Goal: Use online tool/utility: Utilize a website feature to perform a specific function

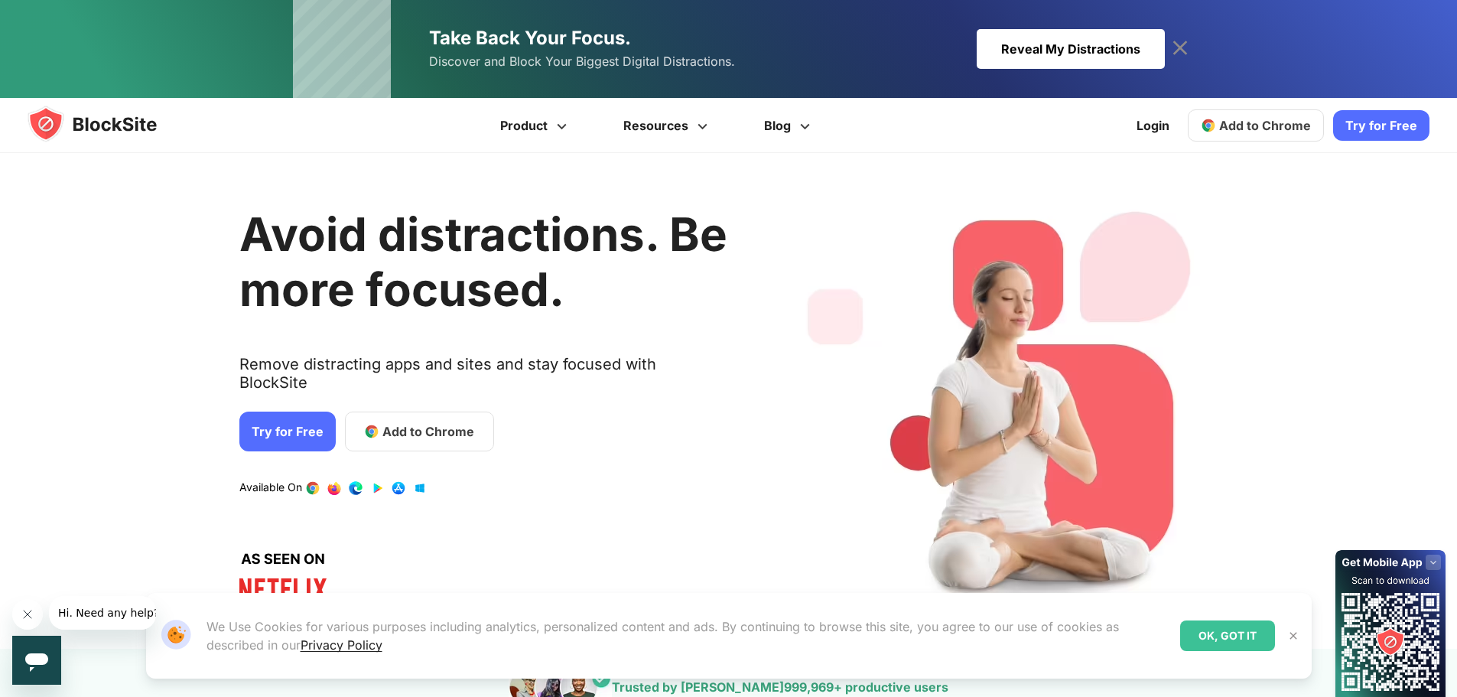
click at [399, 422] on span "Add to Chrome" at bounding box center [429, 431] width 92 height 18
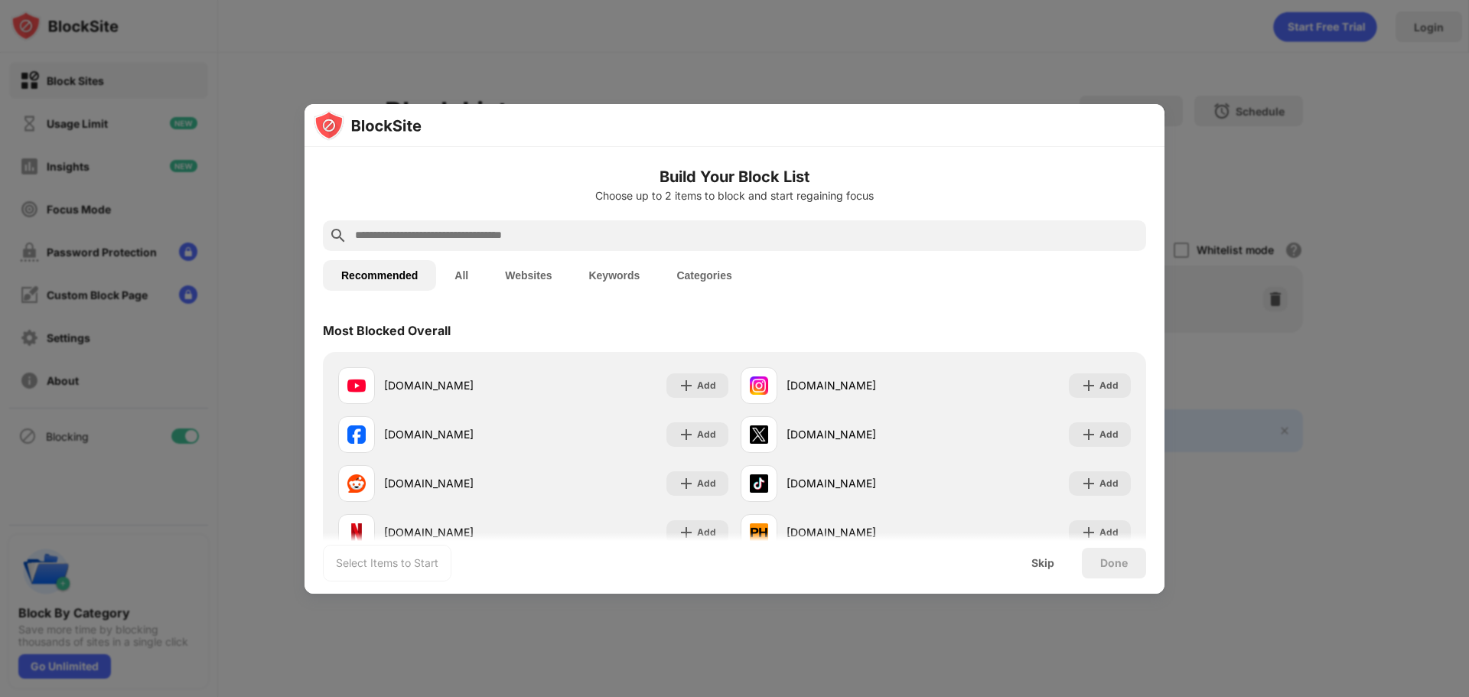
click at [498, 238] on input "text" at bounding box center [746, 235] width 786 height 18
paste input "**********"
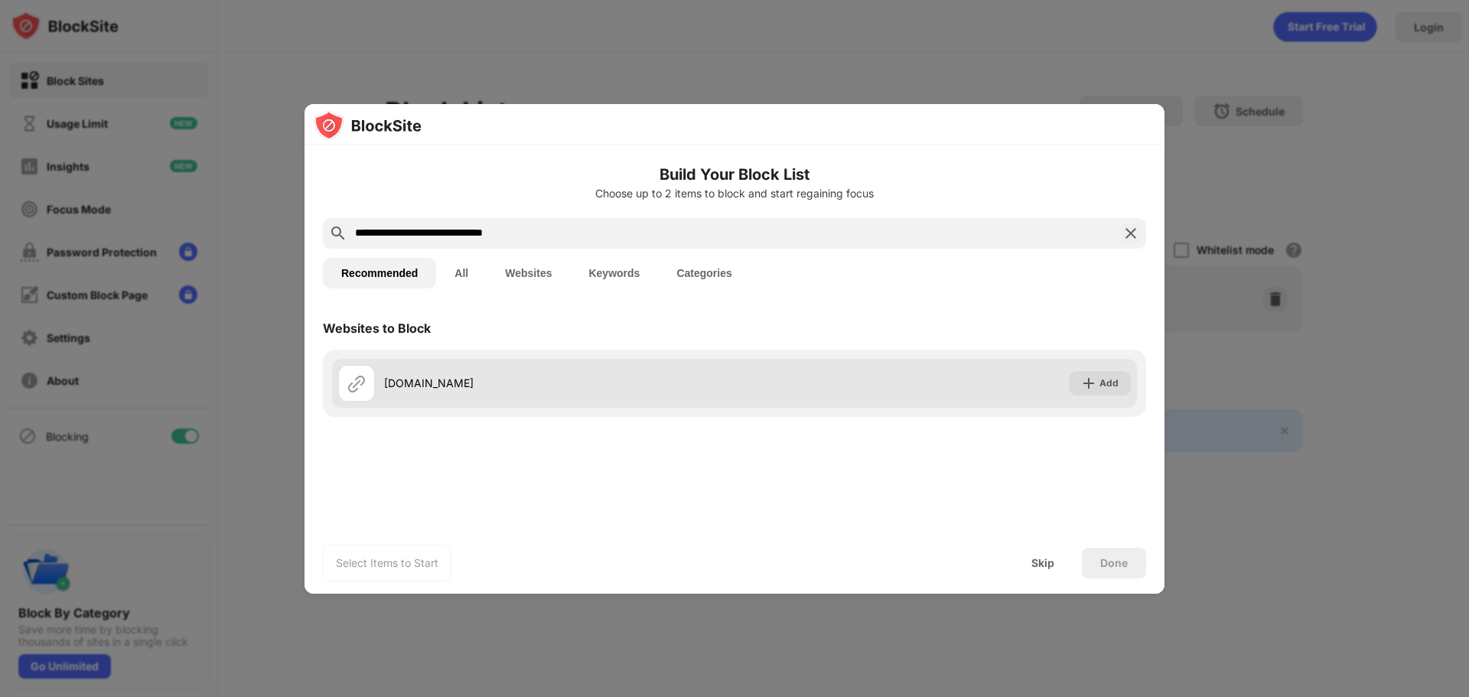
type input "**********"
click at [1094, 378] on img at bounding box center [1088, 383] width 15 height 15
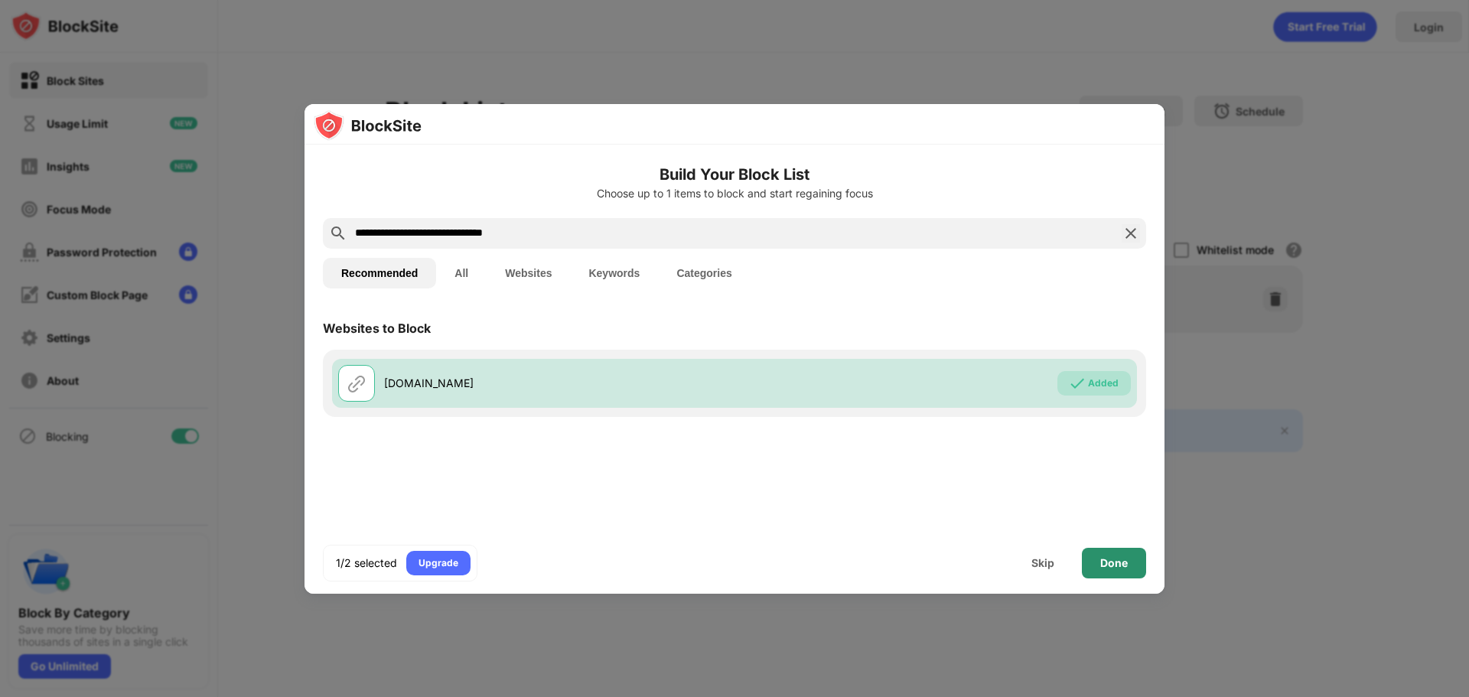
click at [1102, 562] on div "Done" at bounding box center [1114, 563] width 28 height 12
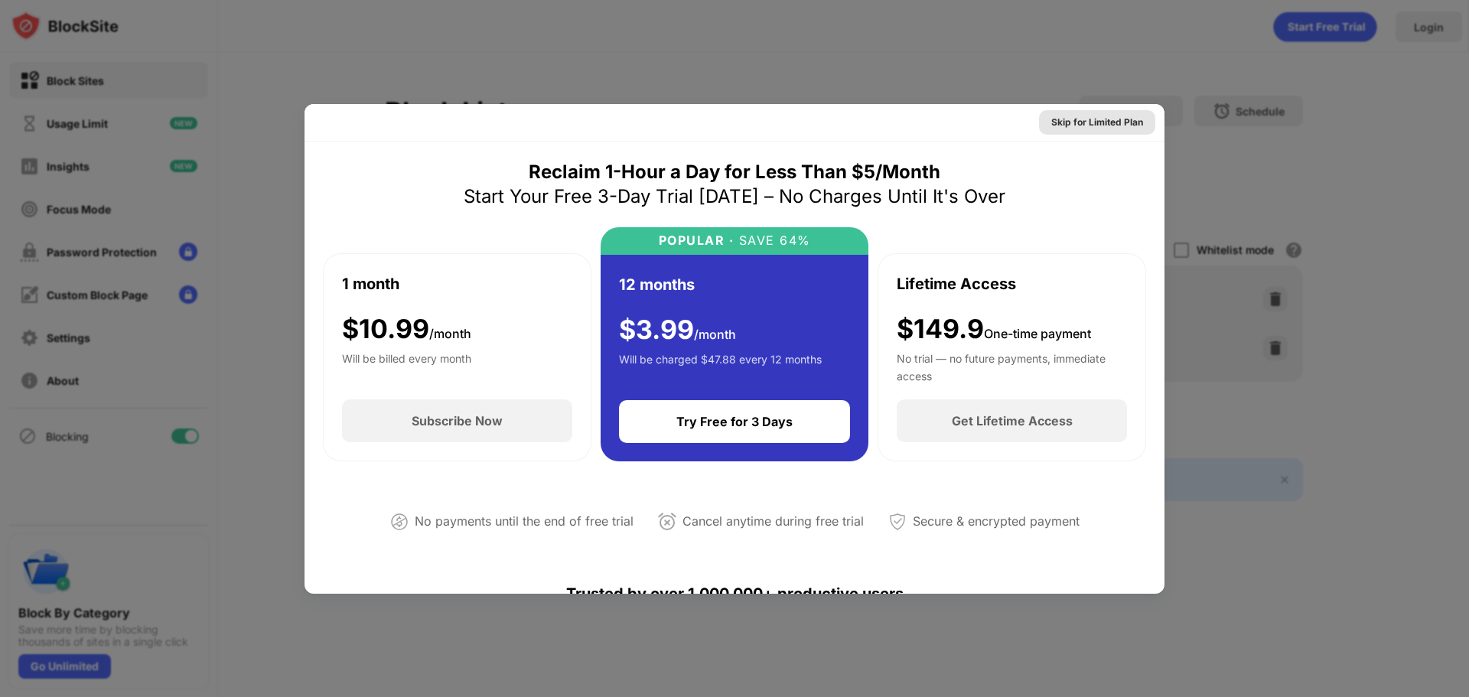
click at [1111, 125] on div "Skip for Limited Plan" at bounding box center [1097, 122] width 92 height 15
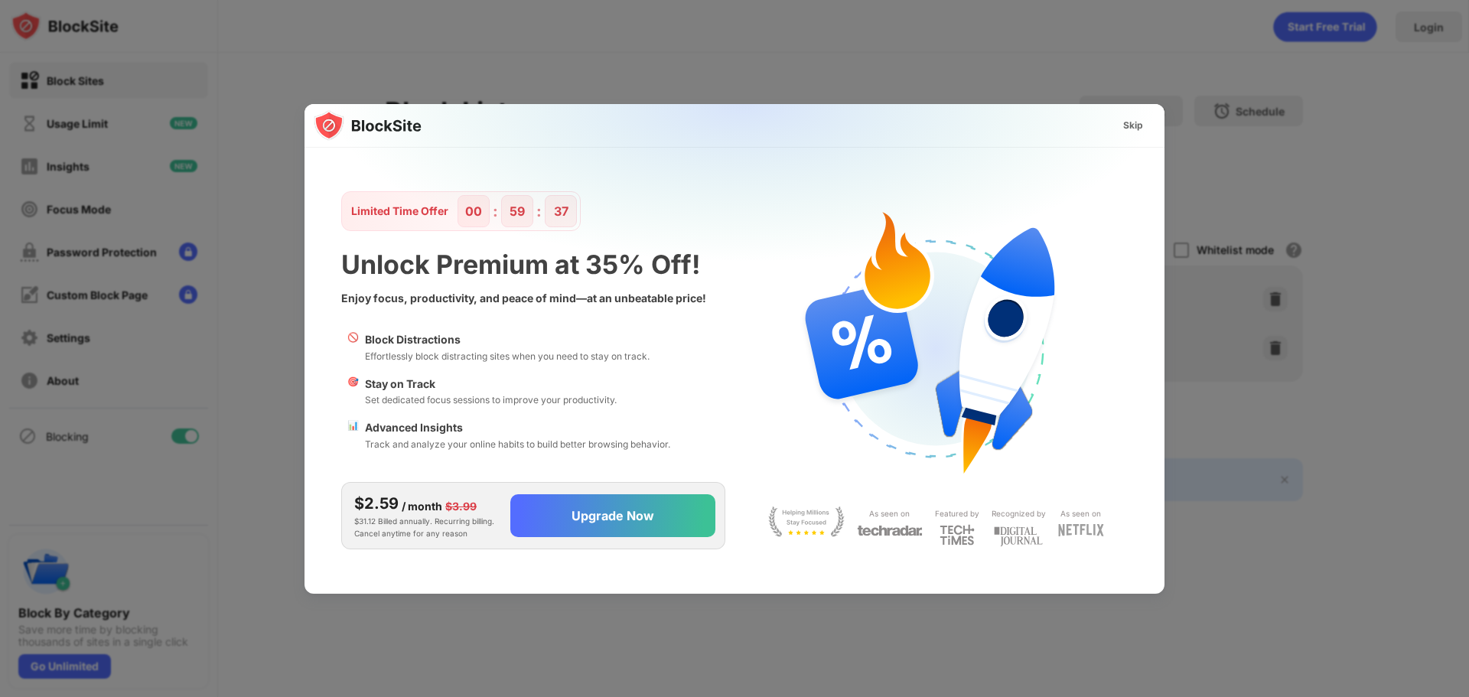
click at [1131, 110] on img at bounding box center [744, 255] width 860 height 303
click at [1131, 129] on div "Skip" at bounding box center [1133, 125] width 20 height 15
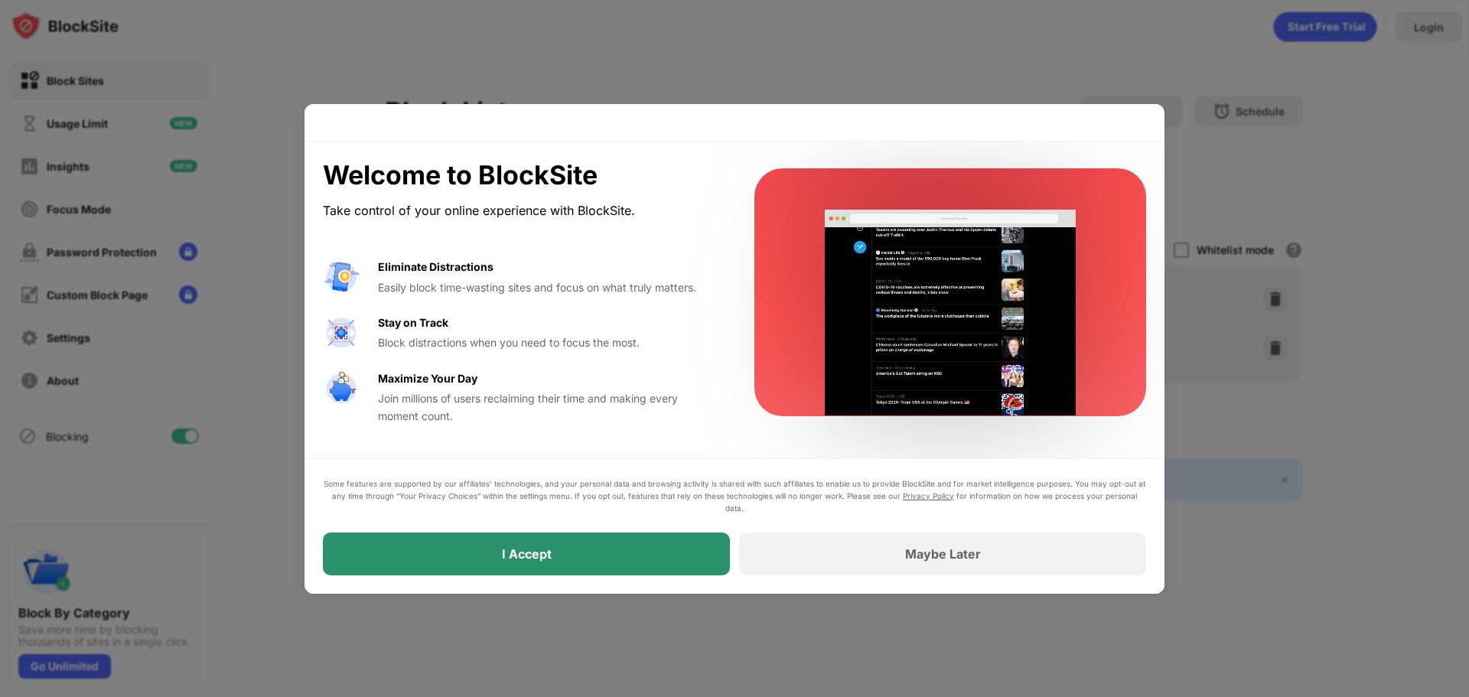
click at [629, 561] on div "I Accept" at bounding box center [526, 553] width 407 height 43
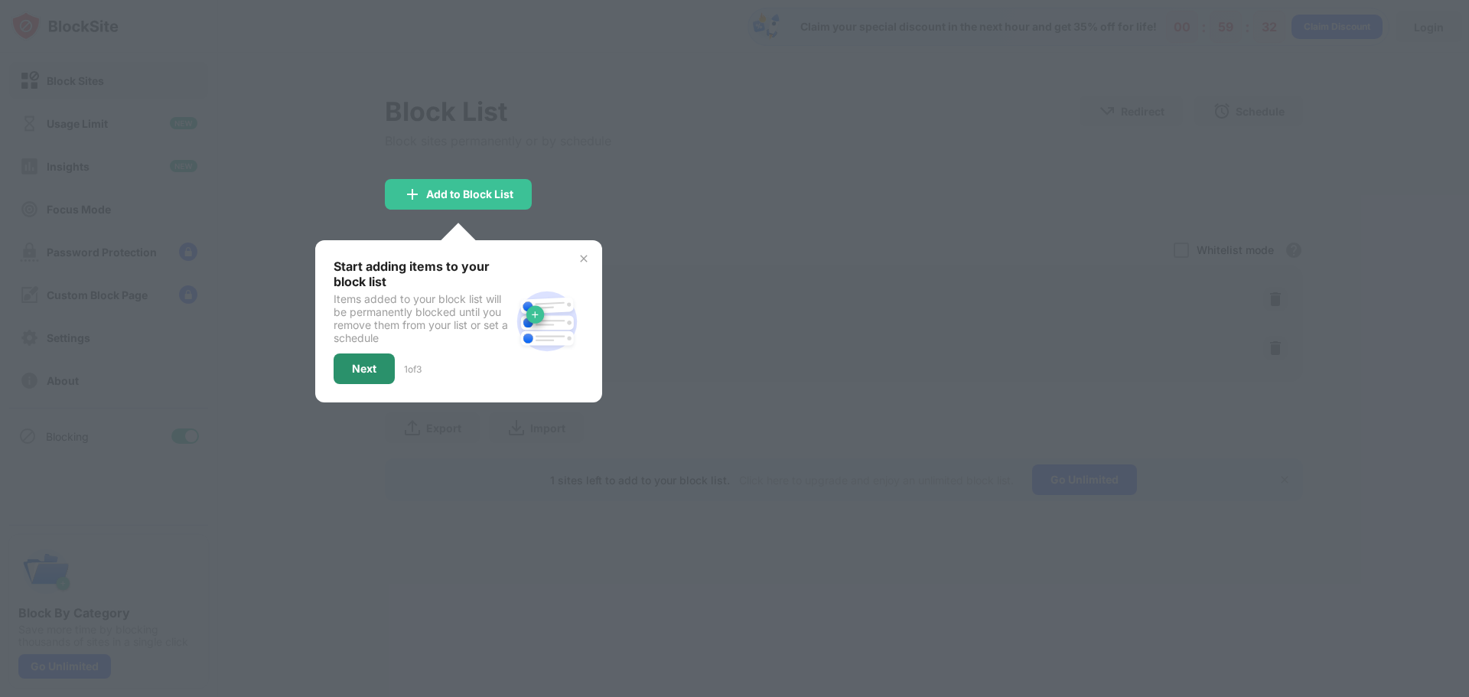
click at [373, 363] on div "Next" at bounding box center [364, 369] width 24 height 12
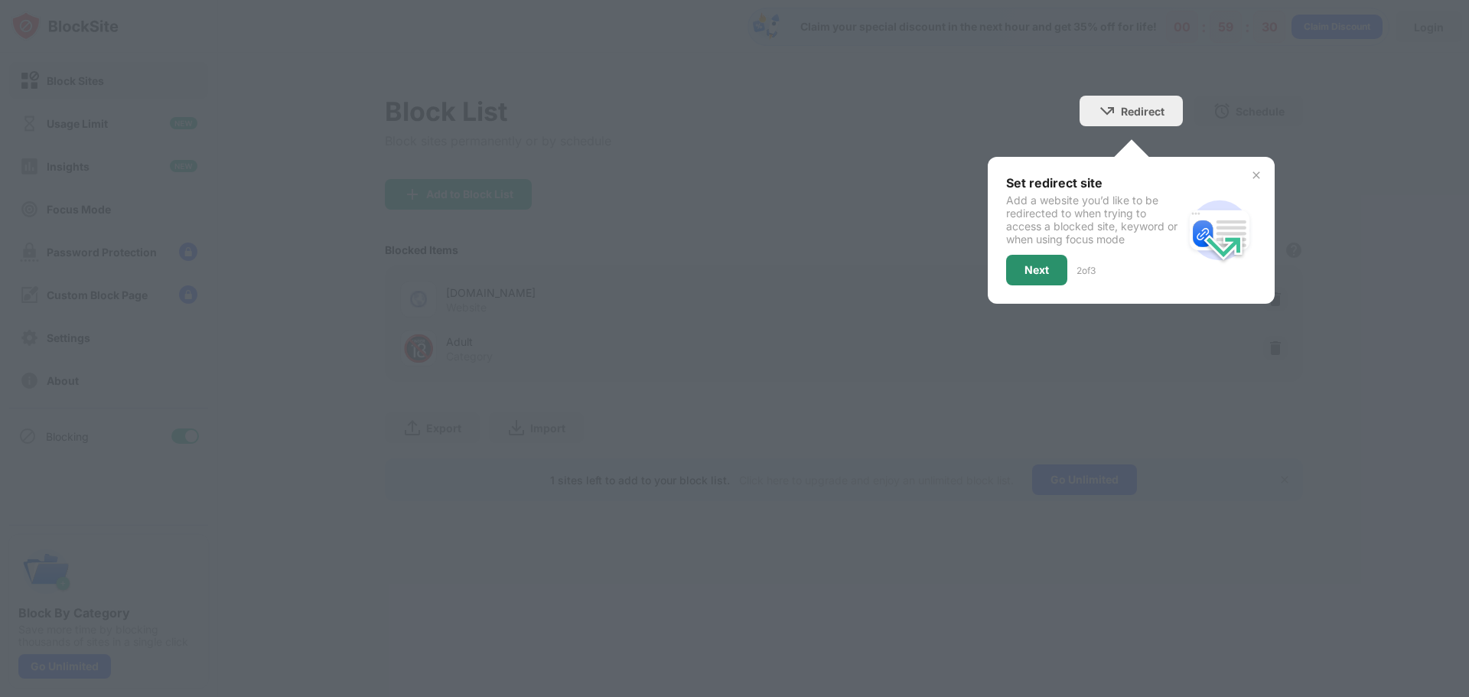
click at [1021, 272] on div "Next" at bounding box center [1036, 270] width 61 height 31
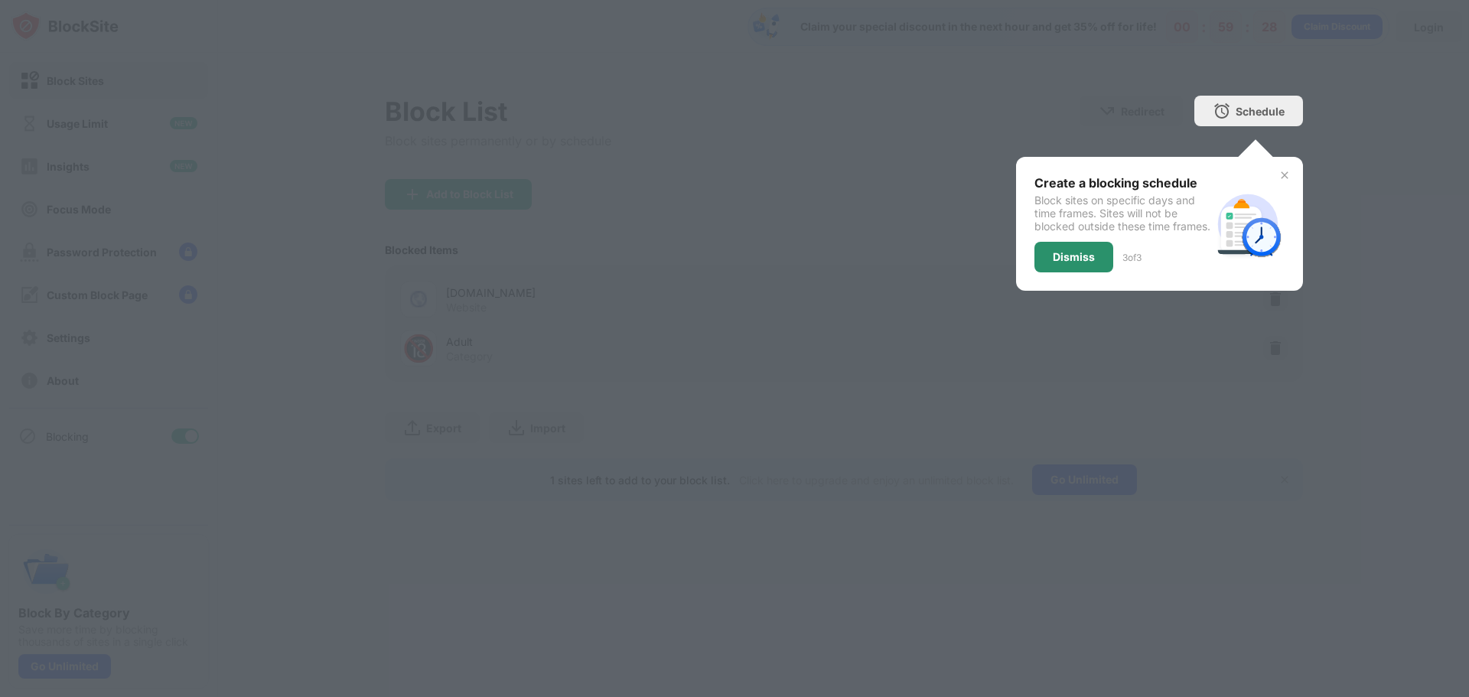
click at [1048, 272] on div "Dismiss" at bounding box center [1073, 257] width 79 height 31
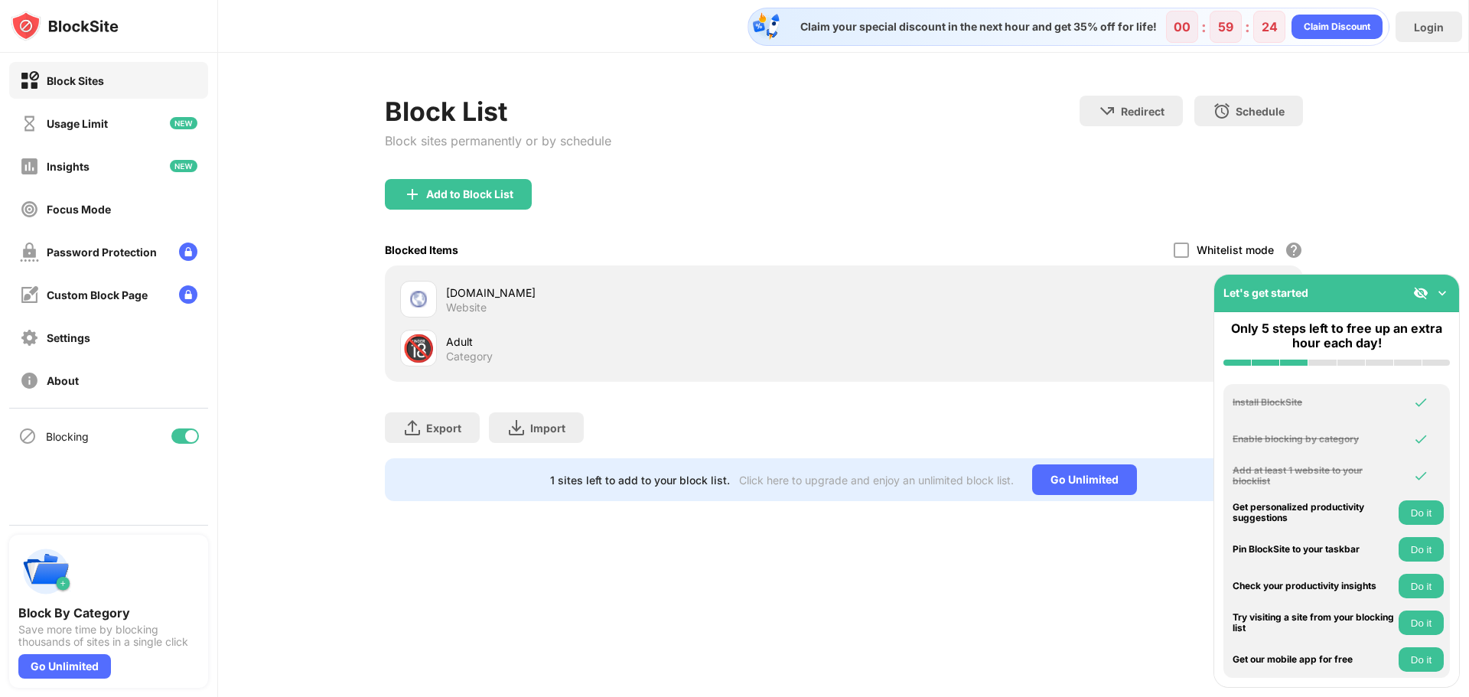
drag, startPoint x: 234, startPoint y: 516, endPoint x: 23, endPoint y: 465, distance: 217.1
click at [23, 465] on div "Block Sites Usage Limit Insights Focus Mode Password Protection Custom Block Pa…" at bounding box center [734, 348] width 1469 height 697
click at [1353, 291] on div "Let's get started" at bounding box center [1336, 293] width 245 height 37
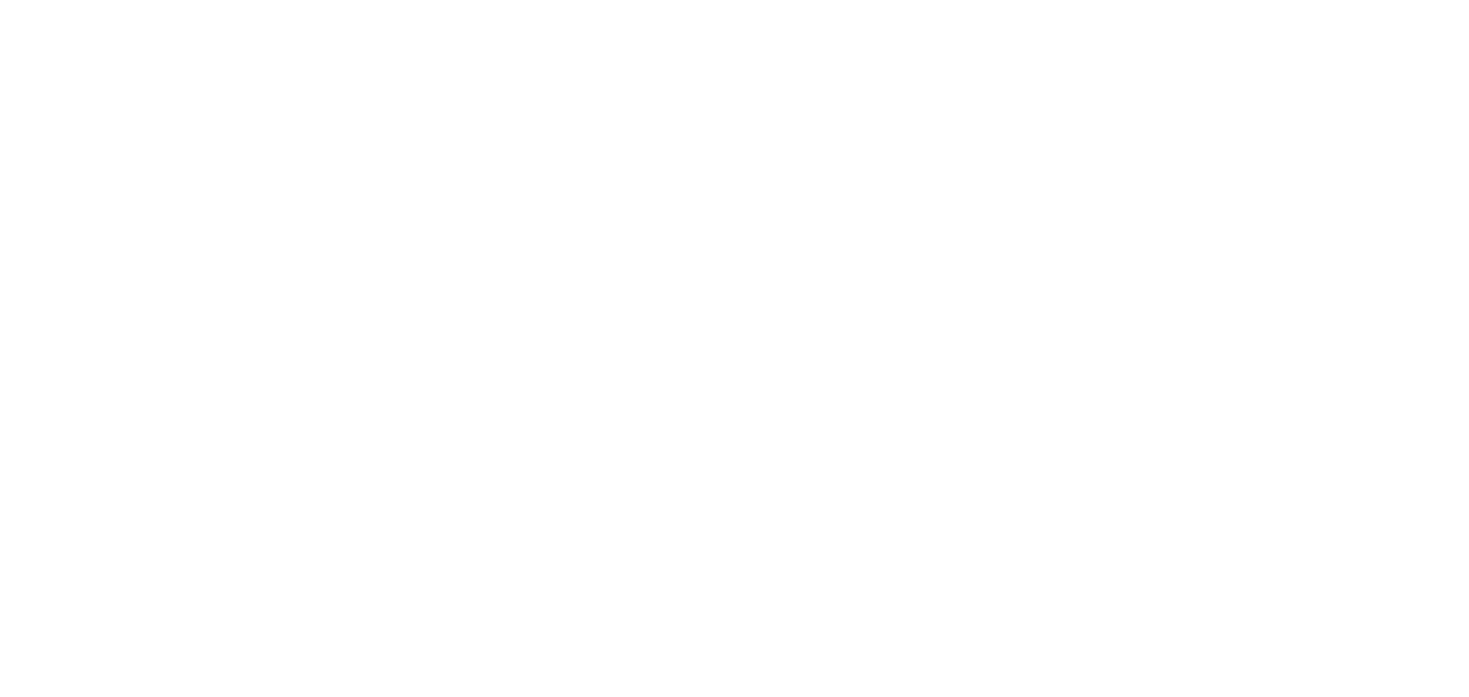
click at [541, 6] on html at bounding box center [734, 3] width 1469 height 6
